Goal: Task Accomplishment & Management: Use online tool/utility

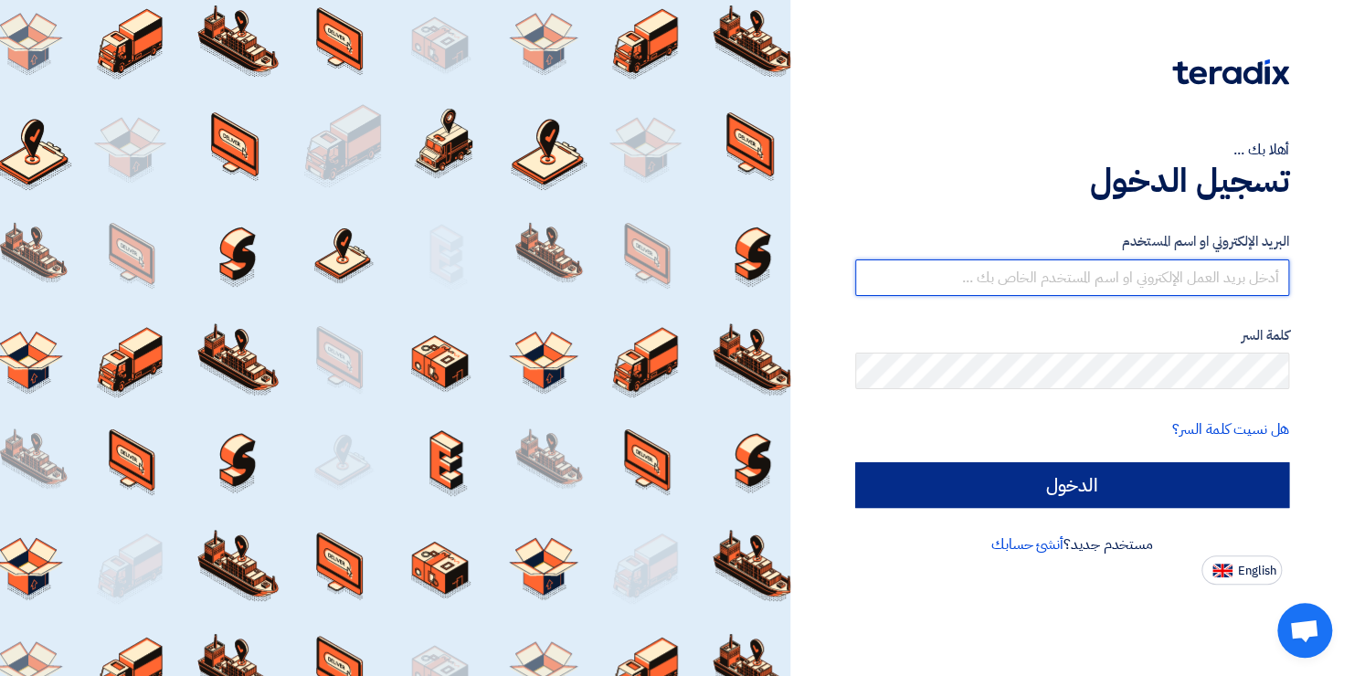
type input "[EMAIL_ADDRESS][PERSON_NAME][DOMAIN_NAME]"
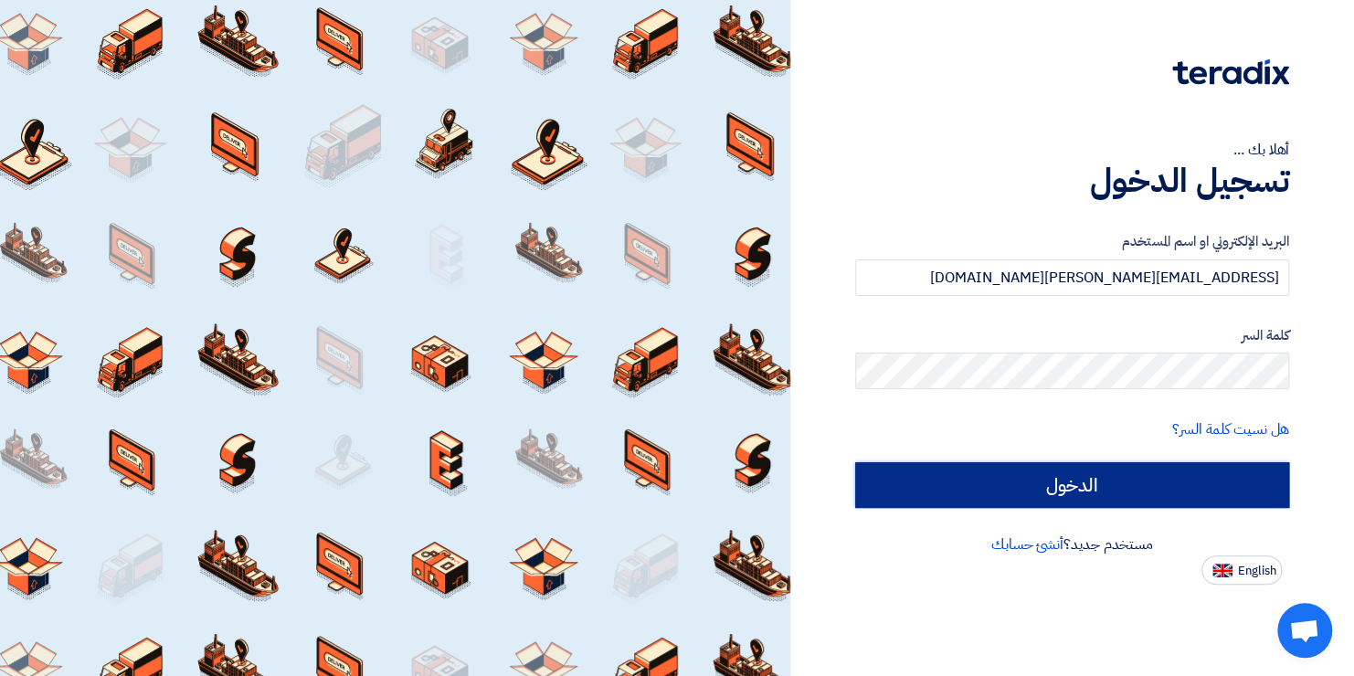
click at [1046, 496] on input "الدخول" at bounding box center [1072, 485] width 435 height 46
type input "Sign in"
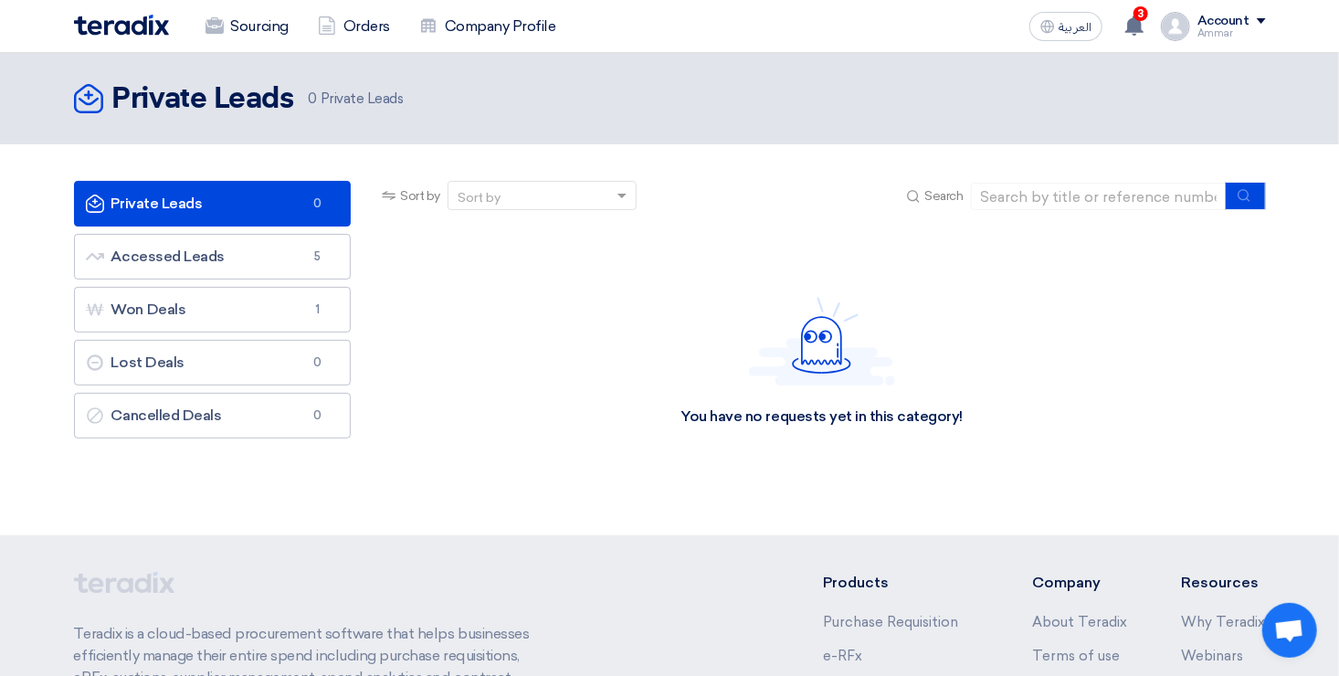
drag, startPoint x: 955, startPoint y: 419, endPoint x: 667, endPoint y: 397, distance: 288.6
click at [667, 397] on div "You have no requests yet in this category!" at bounding box center [821, 362] width 887 height 274
copy div "You have no requests yet in this category"
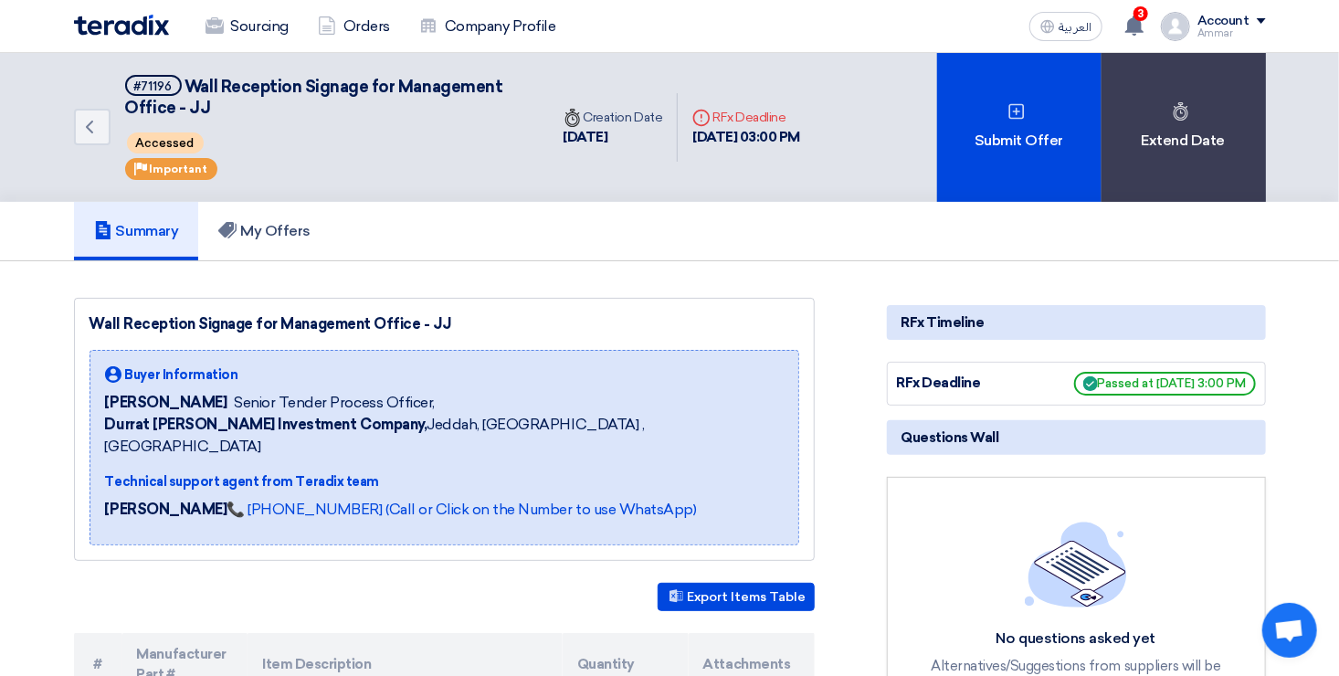
click at [289, 232] on h5 "My Offers" at bounding box center [264, 231] width 92 height 18
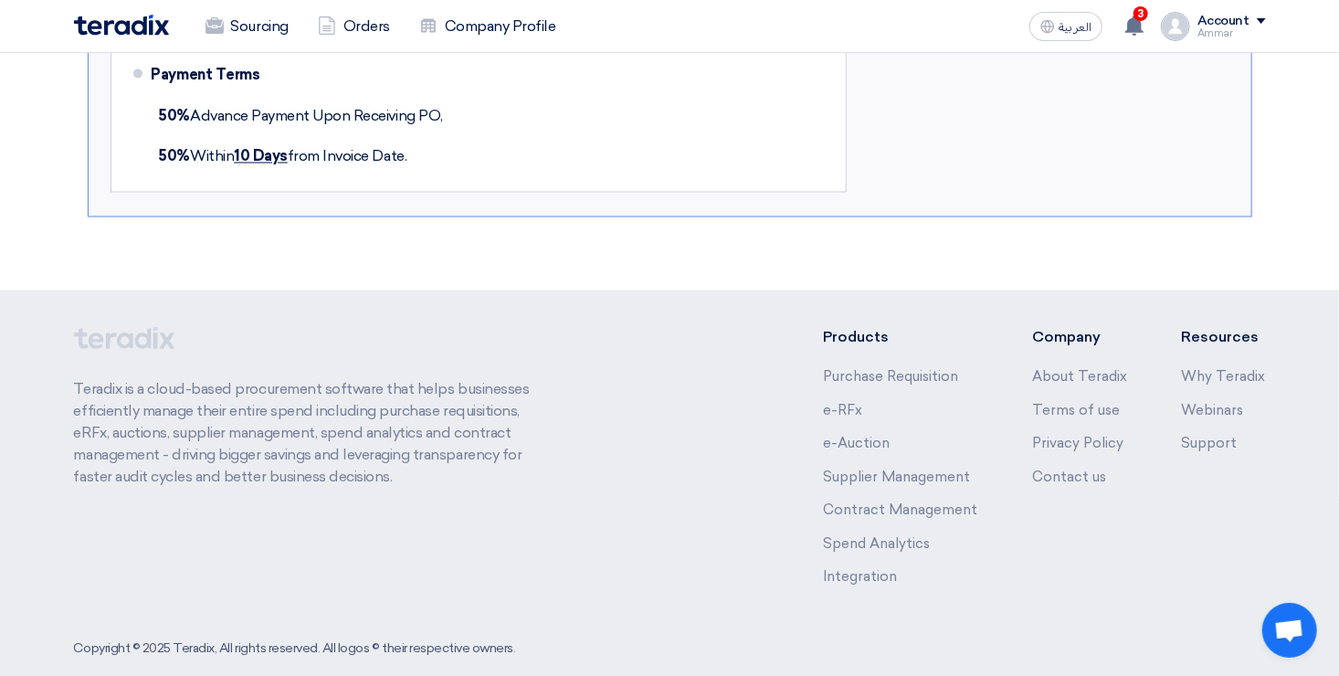
scroll to position [1612, 0]
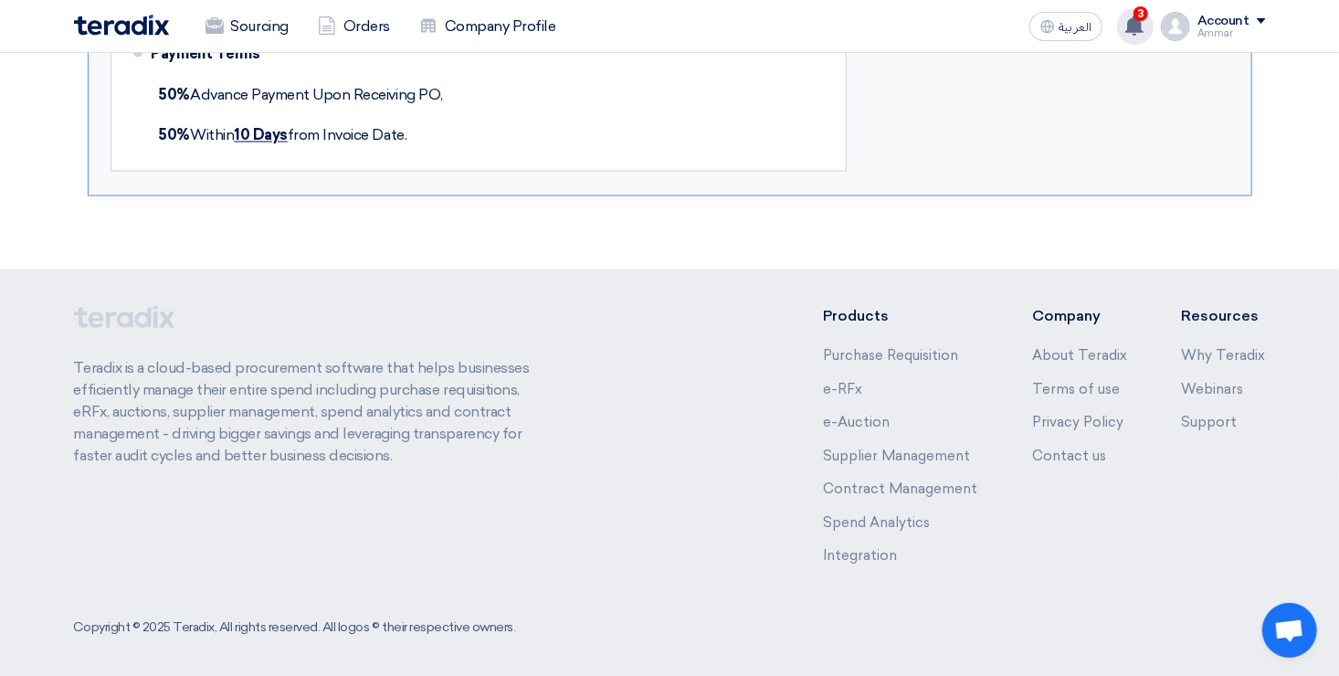
click at [1143, 18] on span "3" at bounding box center [1141, 13] width 15 height 15
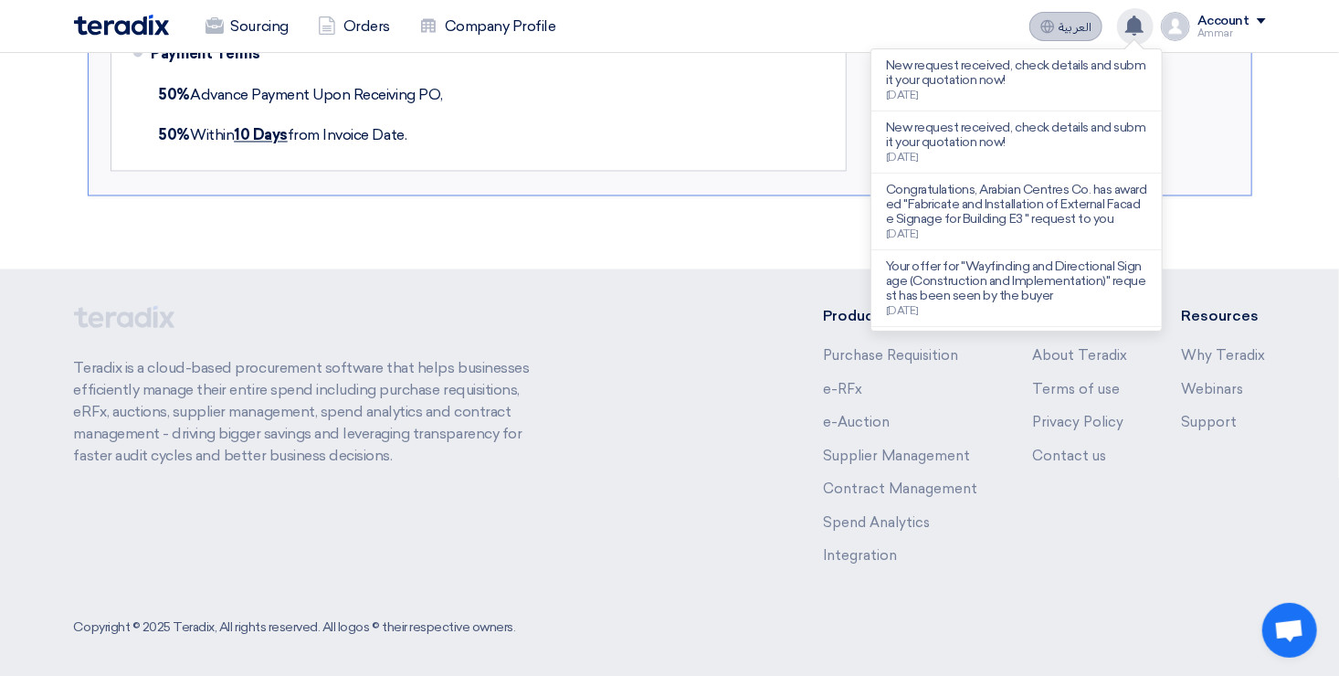
click at [1061, 24] on button "العربية ع" at bounding box center [1066, 26] width 73 height 29
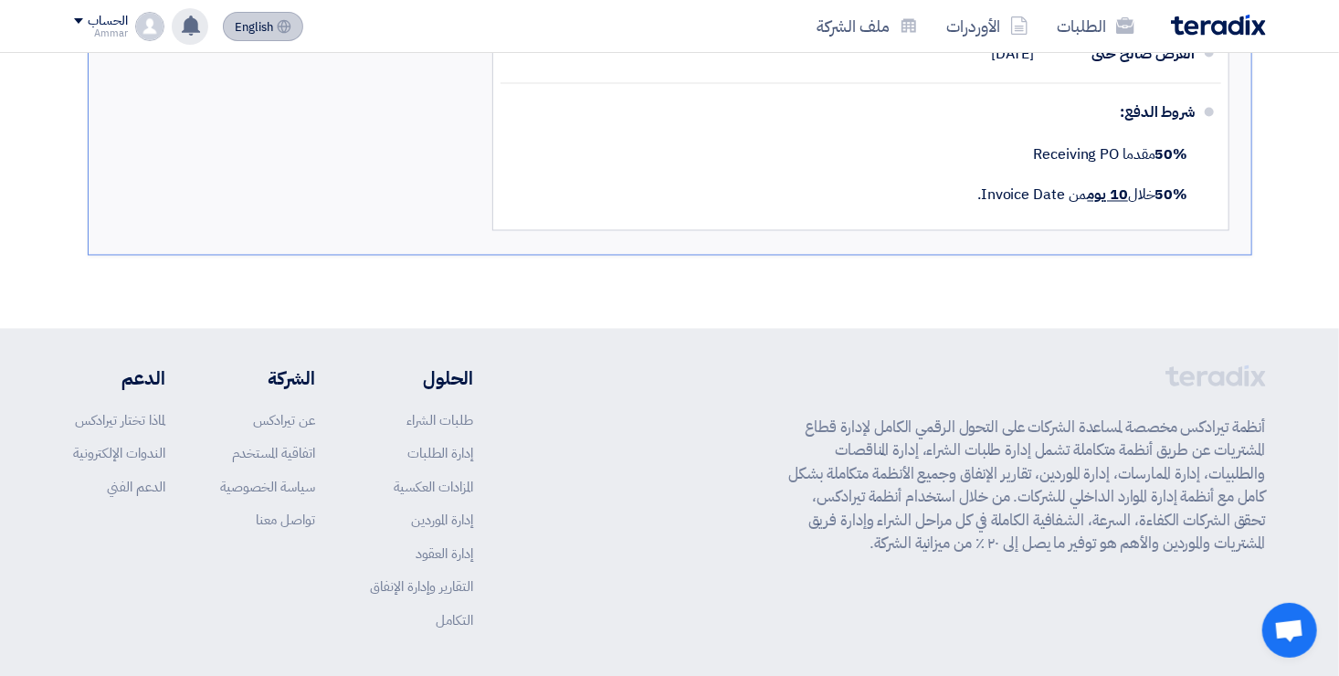
scroll to position [1626, 0]
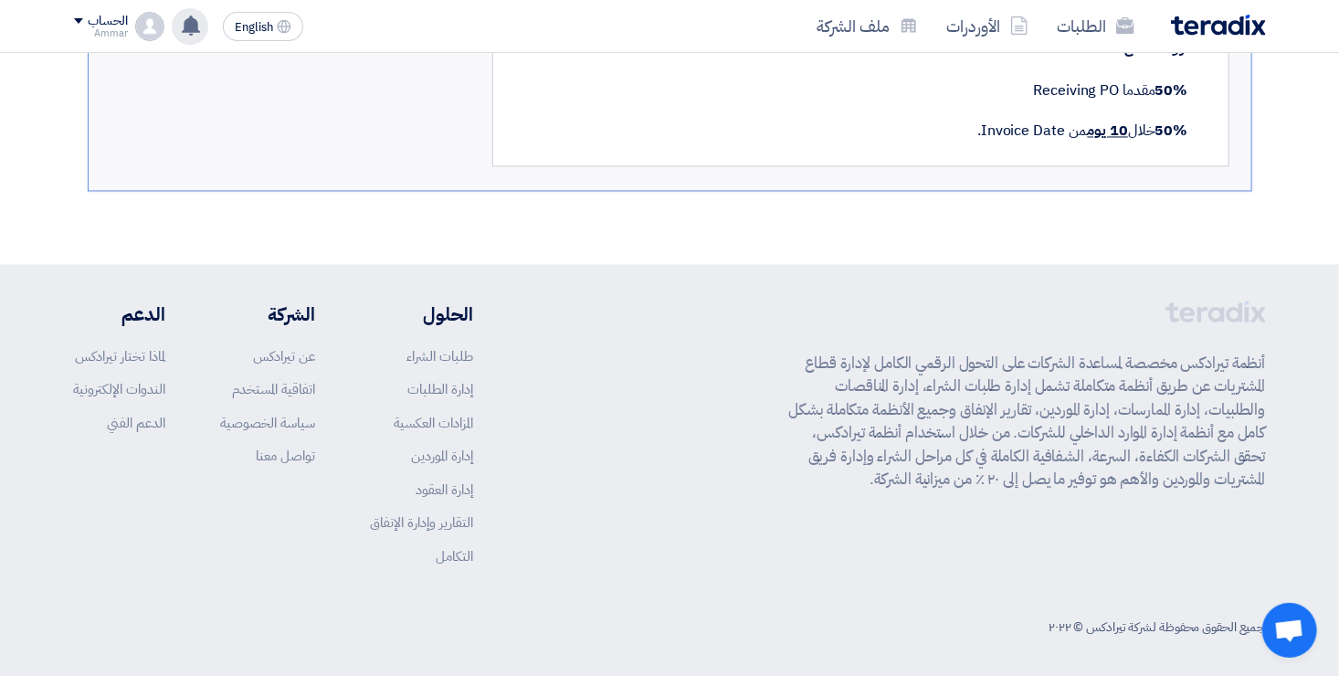
click at [626, 355] on div "أنظمة تيرادكس مخصصة لمساعدة الشركات على التحول الرقمي الكامل لإدارة قطاع المشتر…" at bounding box center [670, 448] width 1192 height 294
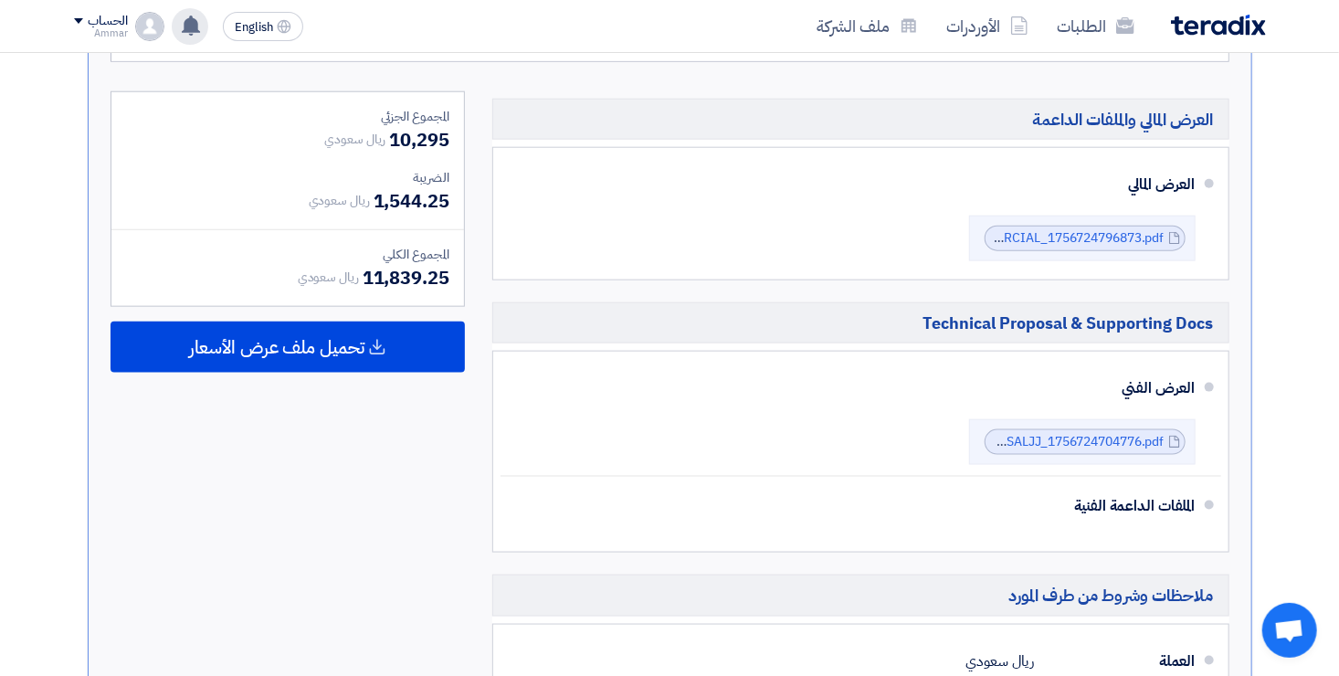
scroll to position [859, 0]
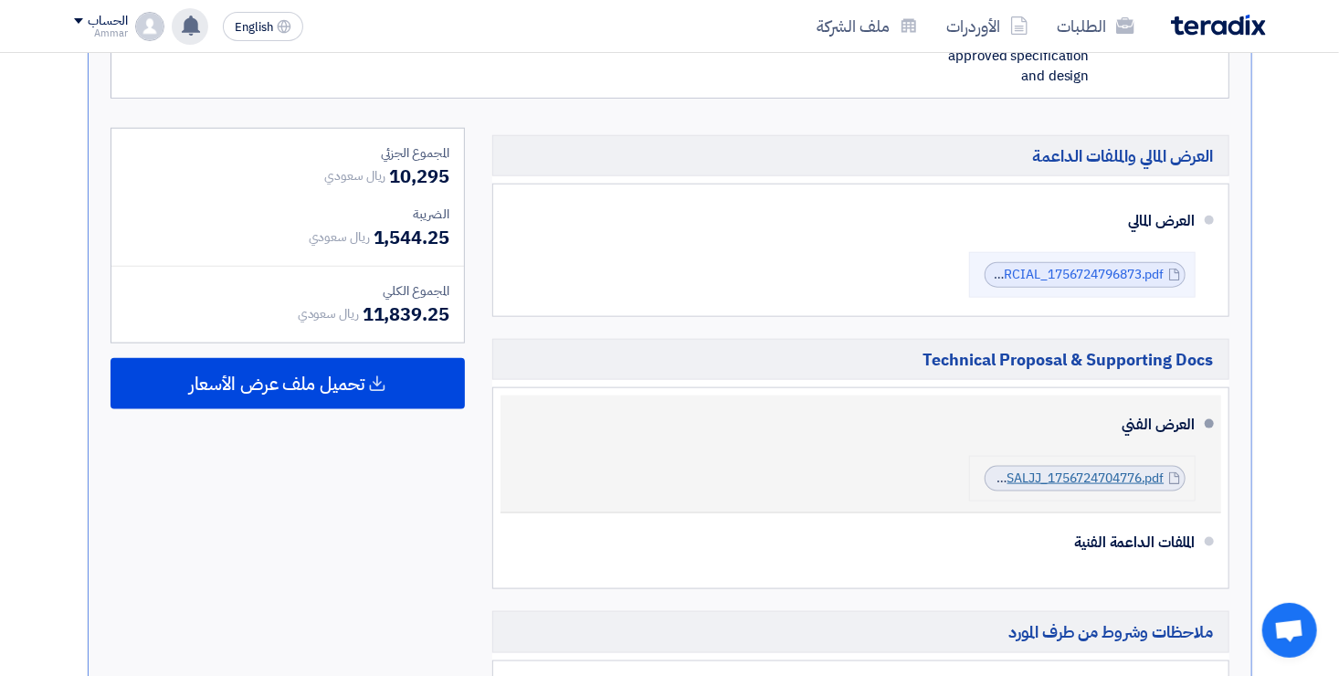
click at [1059, 471] on link "TECHNICALPROPOSALJJ_1756724704776.pdf" at bounding box center [1030, 478] width 268 height 19
